Goal: Find contact information: Find contact information

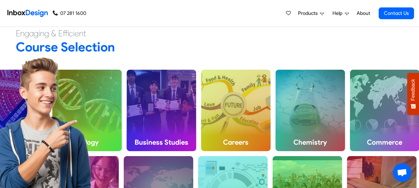
scroll to position [174, 0]
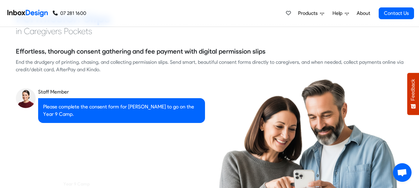
checkbox input "true"
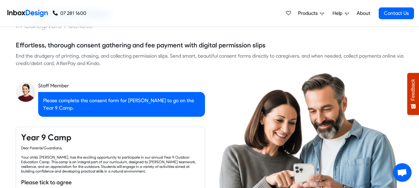
checkbox input "true"
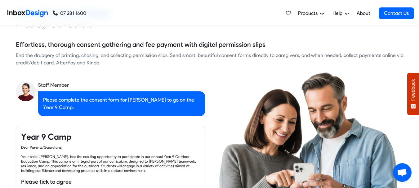
checkbox input "true"
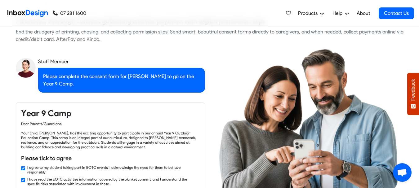
checkbox input "true"
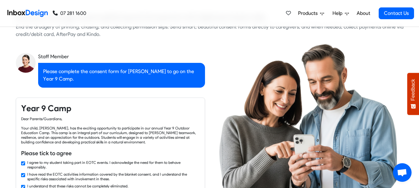
checkbox input "true"
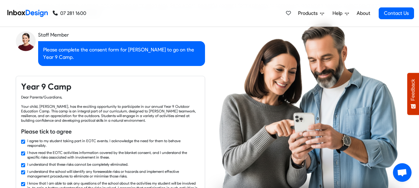
checkbox input "true"
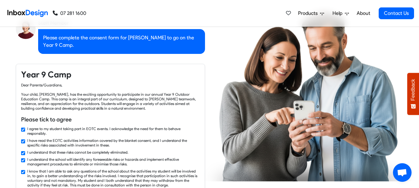
checkbox input "false"
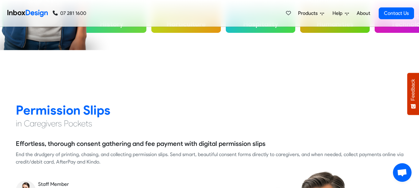
checkbox input "false"
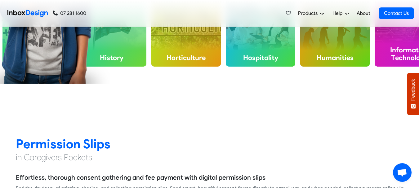
checkbox input "false"
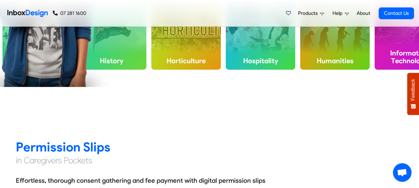
checkbox input "false"
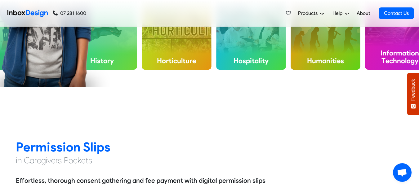
checkbox input "false"
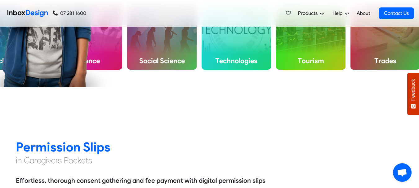
scroll to position [0, 0]
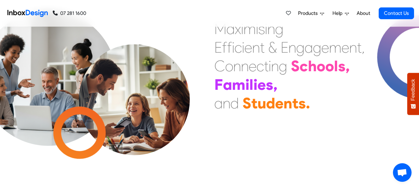
checkbox input "false"
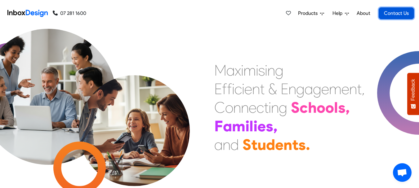
click at [408, 11] on link "Contact Us" at bounding box center [396, 13] width 35 height 12
